Goal: Task Accomplishment & Management: Use online tool/utility

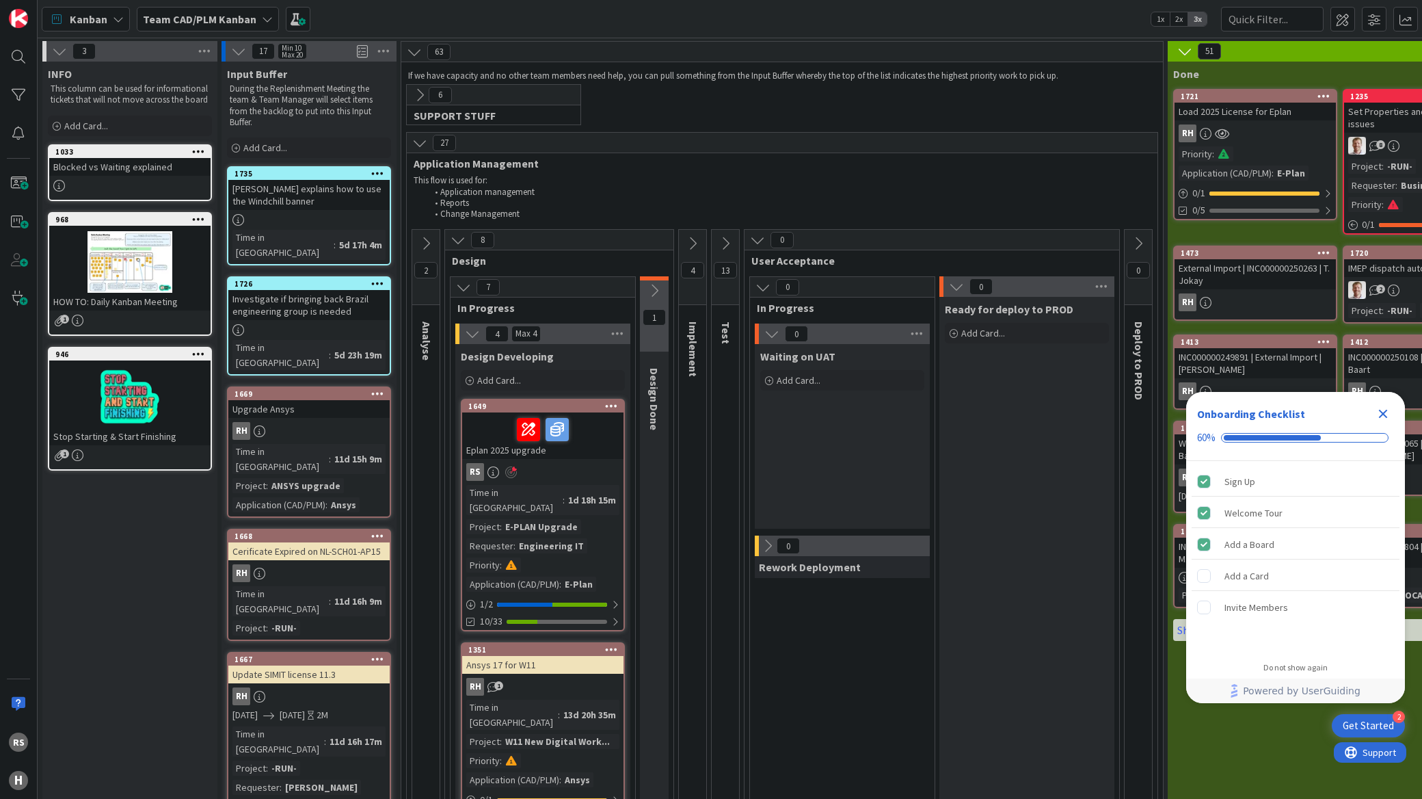
click at [1383, 411] on icon "Close Checklist" at bounding box center [1383, 413] width 16 height 16
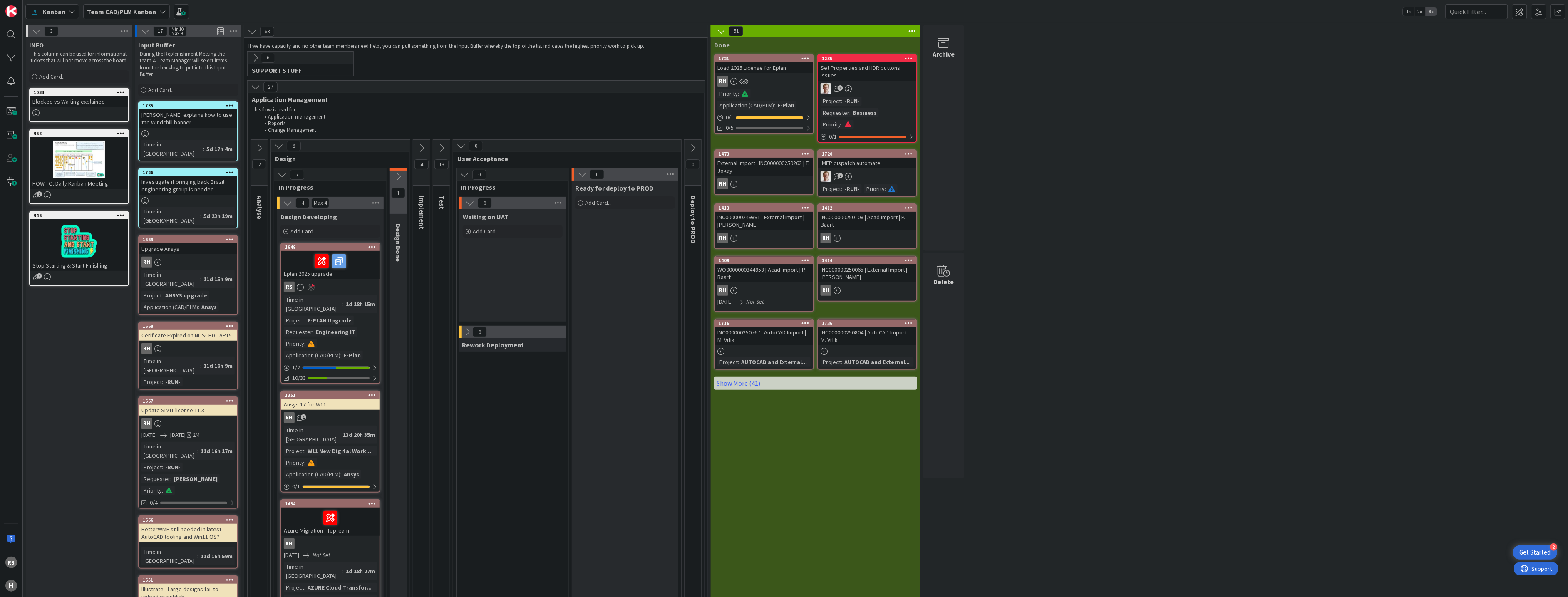
click at [310, 304] on div "Time in Column : 1d 18h 15m Project : E-PLAN Upgrade Requester : Engineering IT…" at bounding box center [330, 327] width 93 height 65
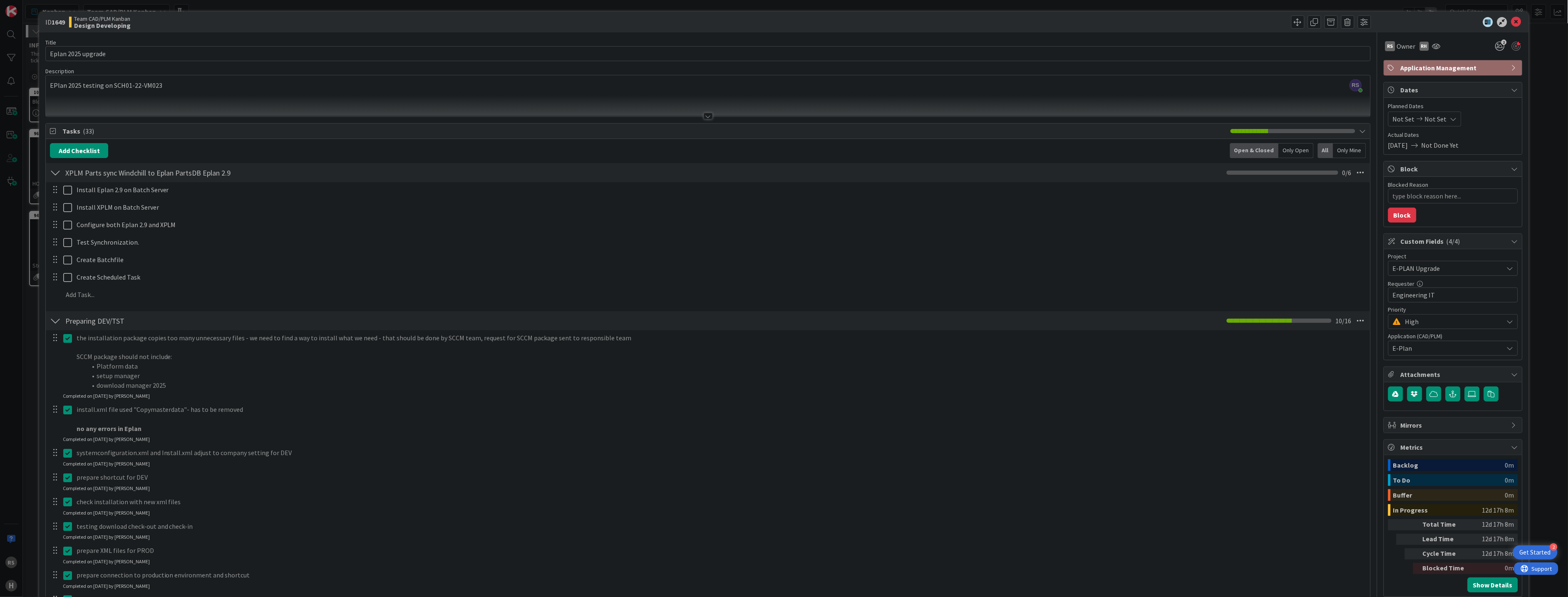
type textarea "x"
